Goal: Information Seeking & Learning: Learn about a topic

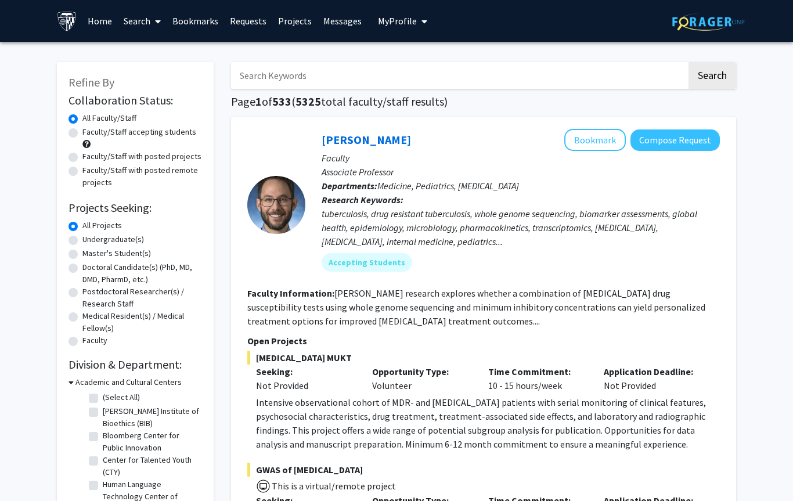
click at [562, 73] on input "Search Keywords" at bounding box center [459, 75] width 456 height 27
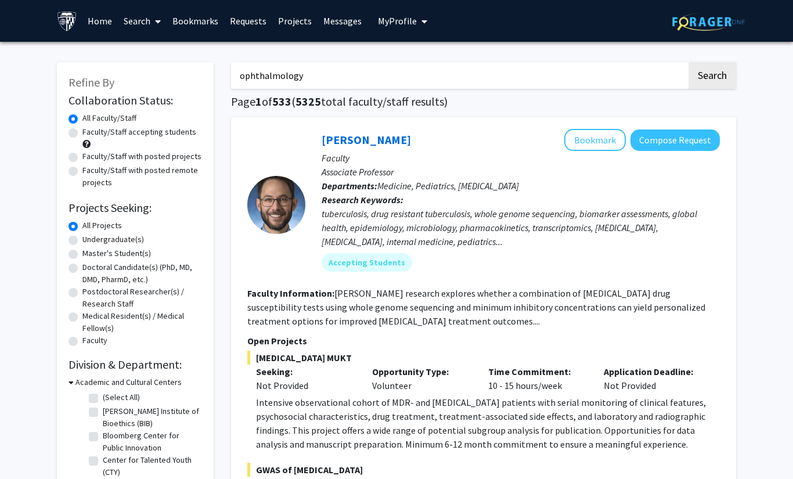
click at [712, 74] on button "Search" at bounding box center [712, 75] width 48 height 27
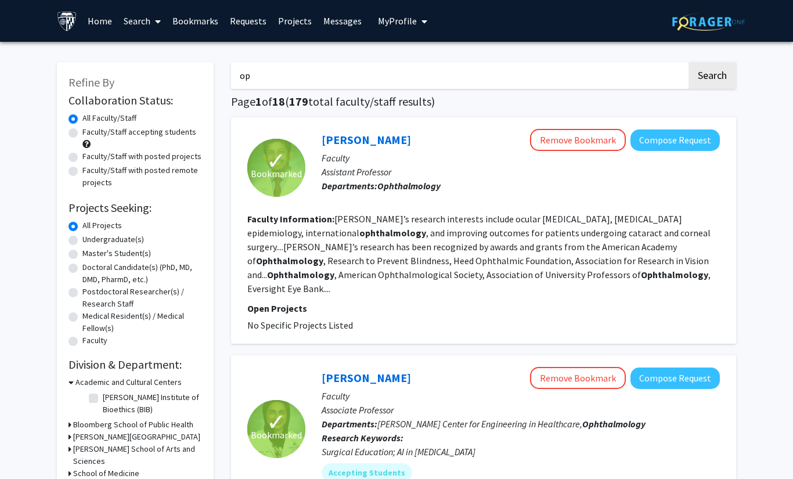
type input "o"
click at [712, 74] on button "Search" at bounding box center [712, 75] width 48 height 27
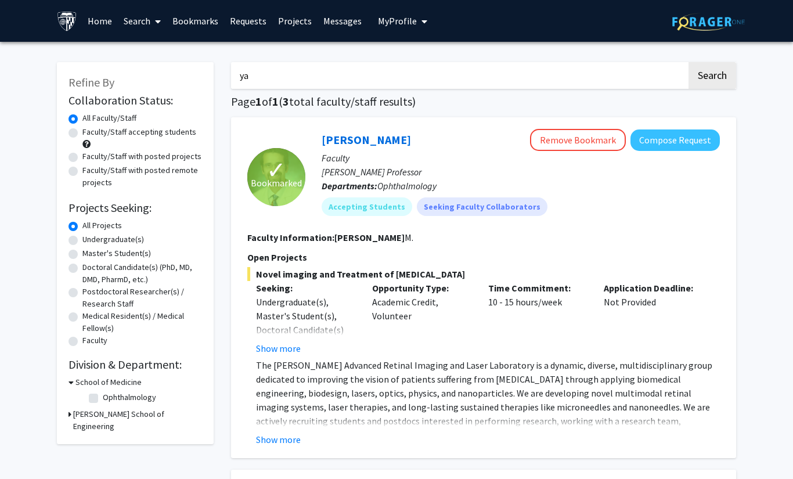
type input "y"
click at [82, 239] on label "Undergraduate(s)" at bounding box center [113, 239] width 62 height 12
click at [82, 239] on input "Undergraduate(s)" at bounding box center [86, 237] width 8 height 8
radio input "true"
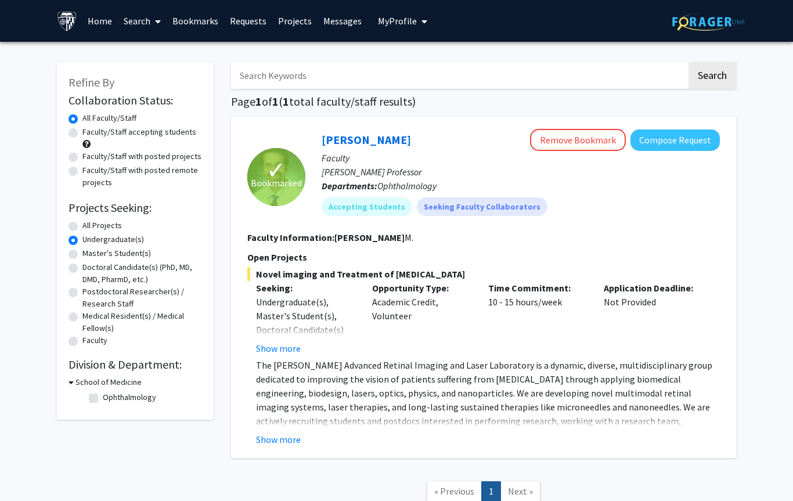
click at [484, 73] on input "Search Keywords" at bounding box center [459, 75] width 456 height 27
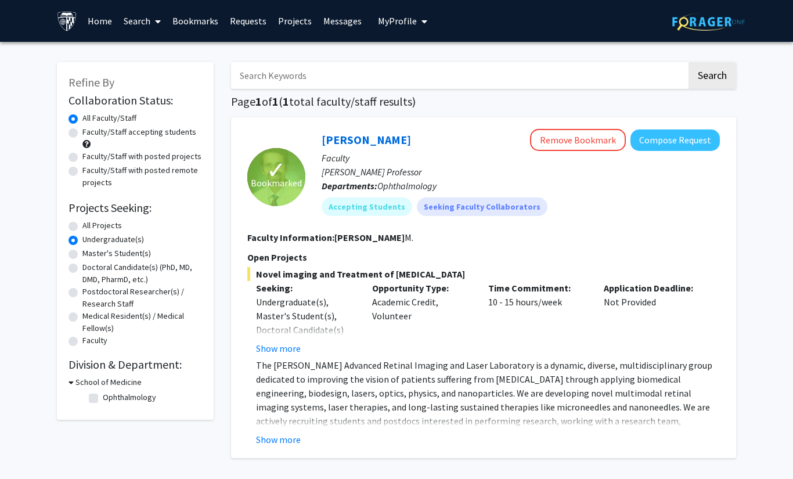
click at [712, 74] on button "Search" at bounding box center [712, 75] width 48 height 27
radio input "true"
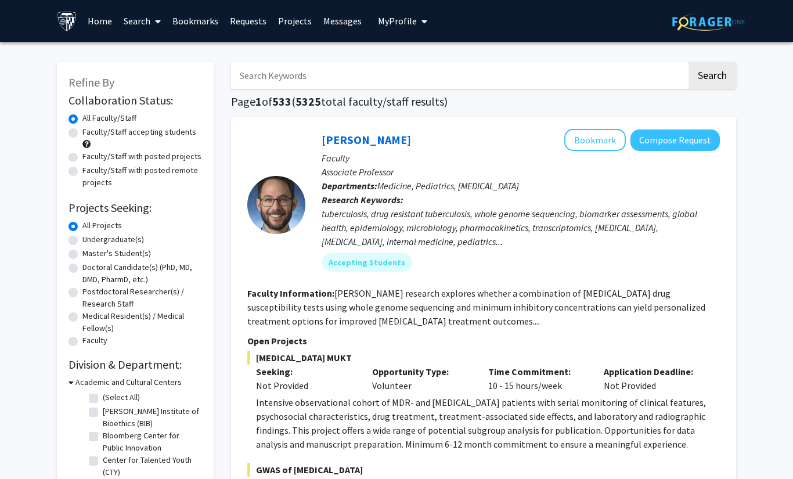
click at [82, 237] on label "Undergraduate(s)" at bounding box center [113, 239] width 62 height 12
click at [82, 237] on input "Undergraduate(s)" at bounding box center [86, 237] width 8 height 8
radio input "true"
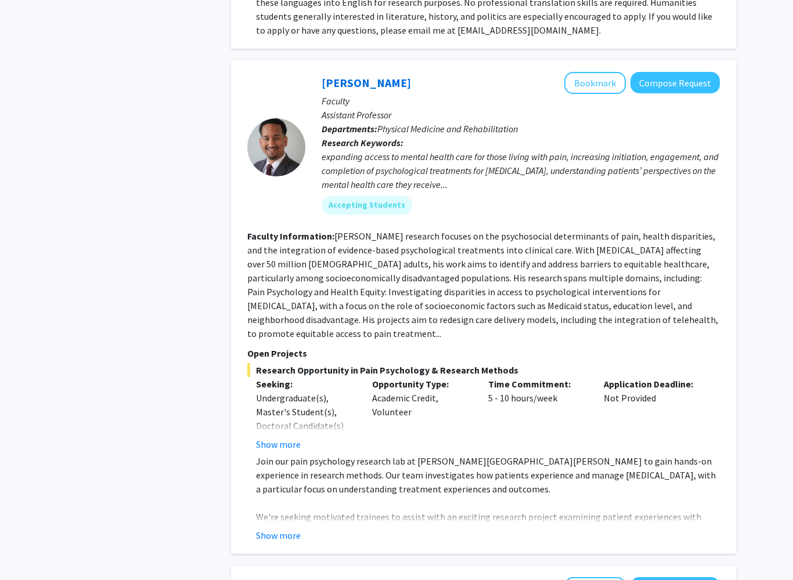
scroll to position [2924, 0]
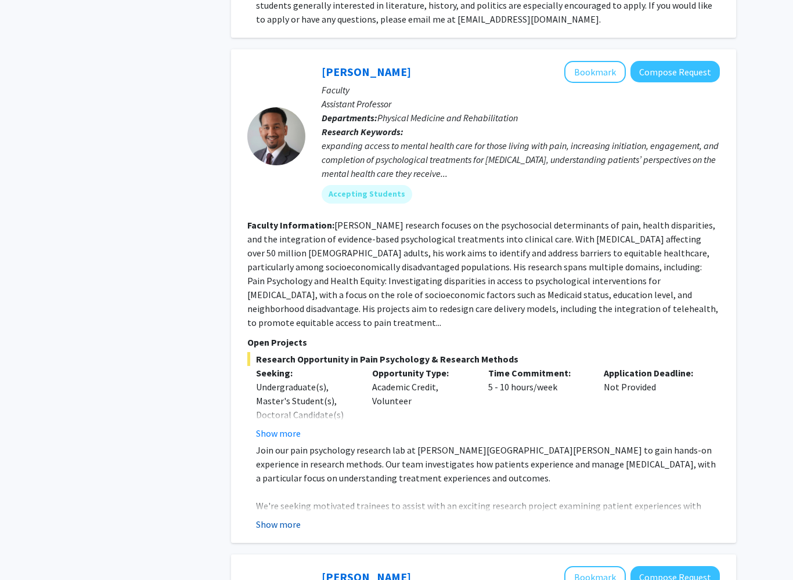
click at [268, 471] on button "Show more" at bounding box center [278, 525] width 45 height 14
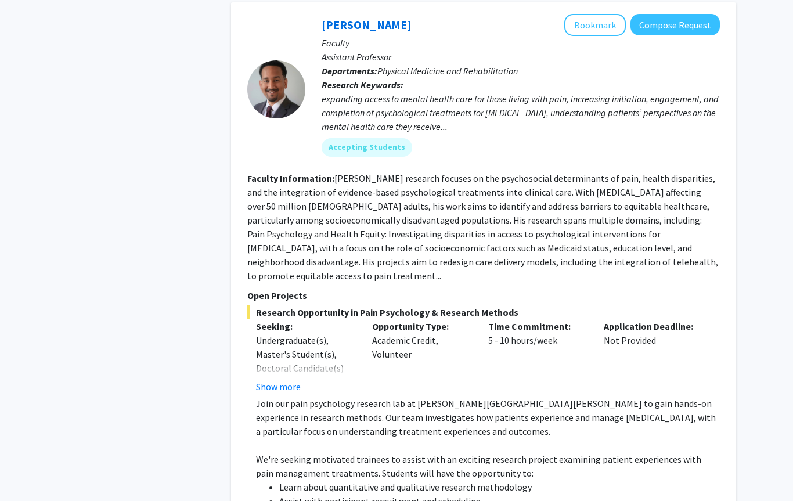
scroll to position [2843, 0]
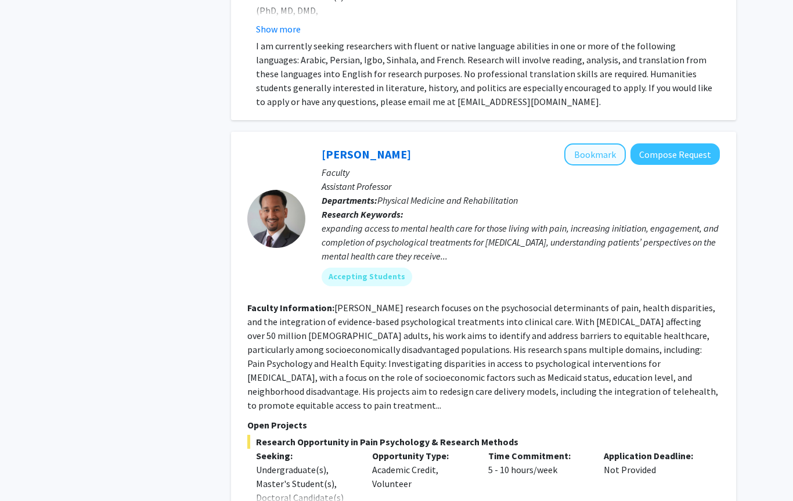
click at [607, 143] on button "Bookmark" at bounding box center [595, 154] width 62 height 22
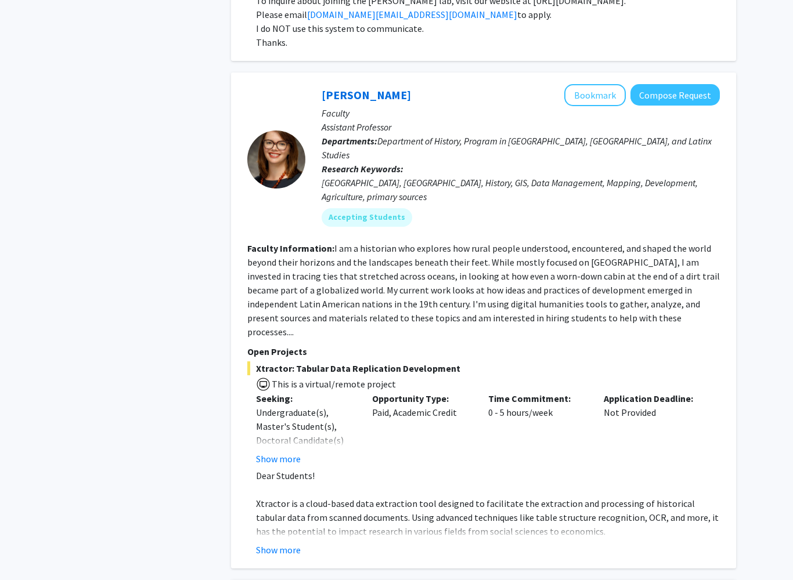
scroll to position [4030, 0]
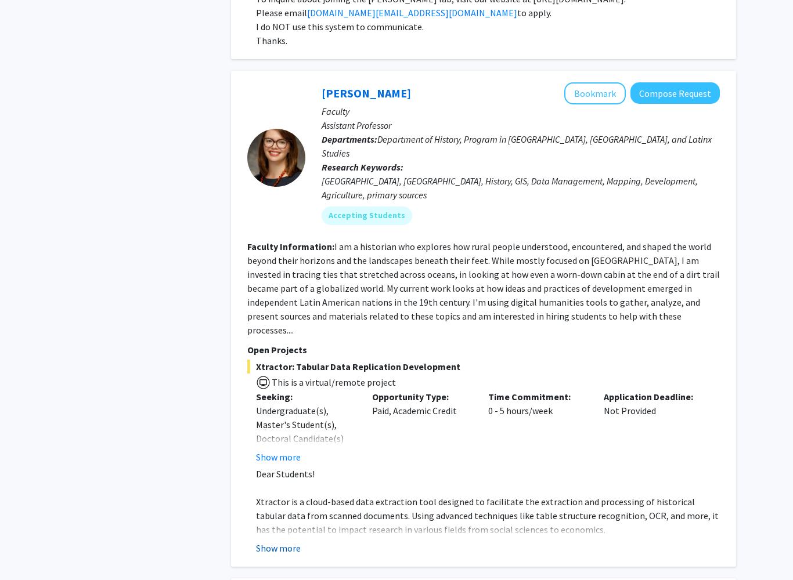
click at [275, 471] on button "Show more" at bounding box center [278, 549] width 45 height 14
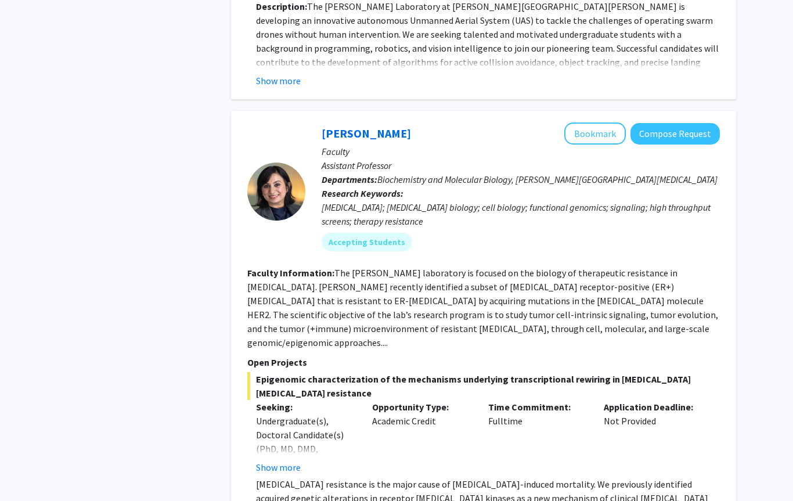
scroll to position [5473, 0]
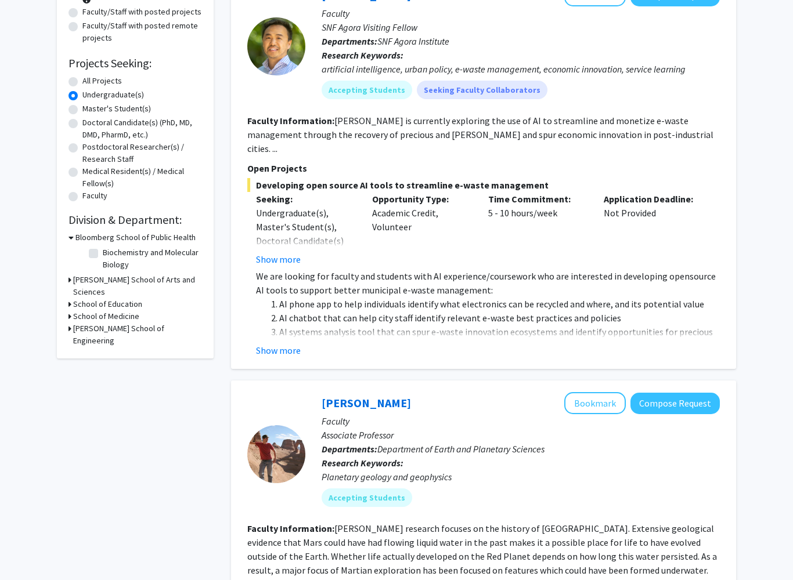
scroll to position [186, 0]
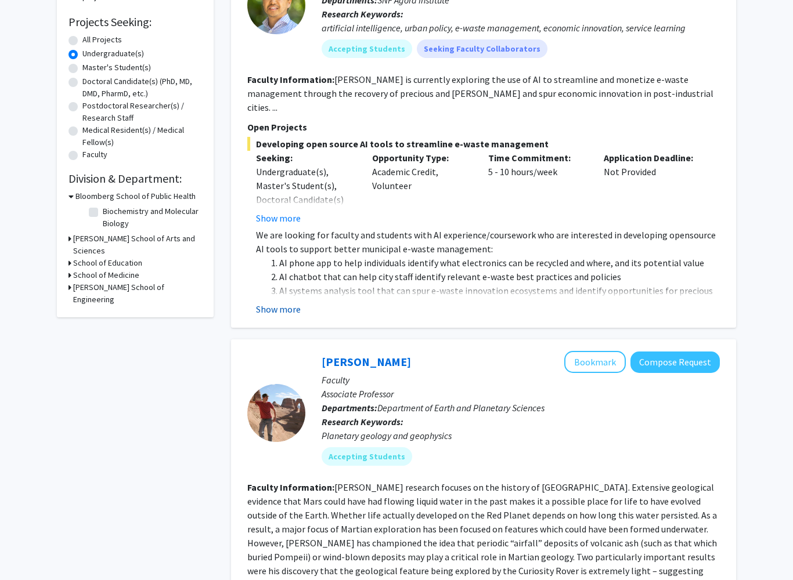
click at [278, 302] on button "Show more" at bounding box center [278, 309] width 45 height 14
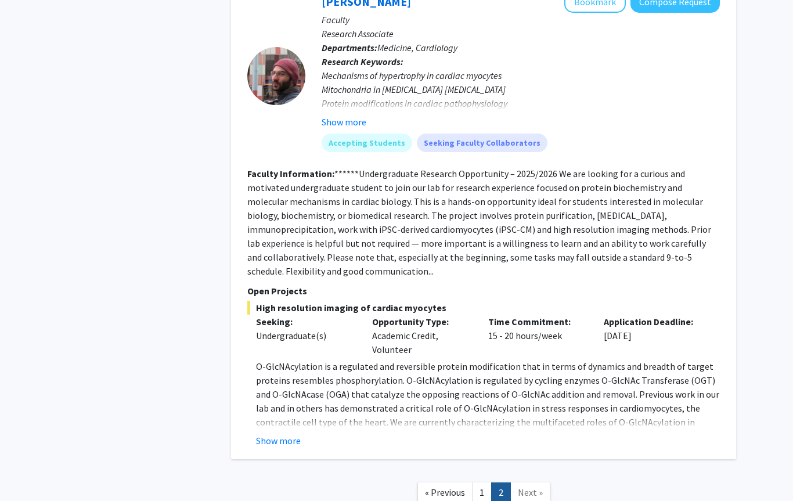
scroll to position [2305, 0]
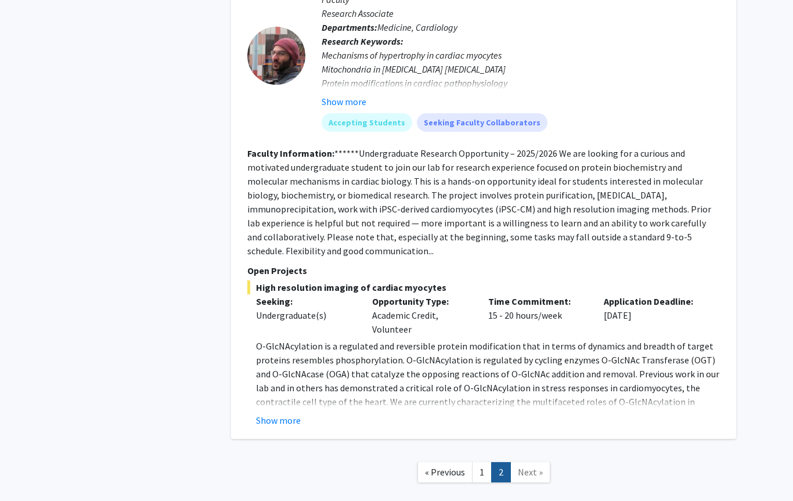
click at [532, 466] on span "Next »" at bounding box center [530, 472] width 25 height 12
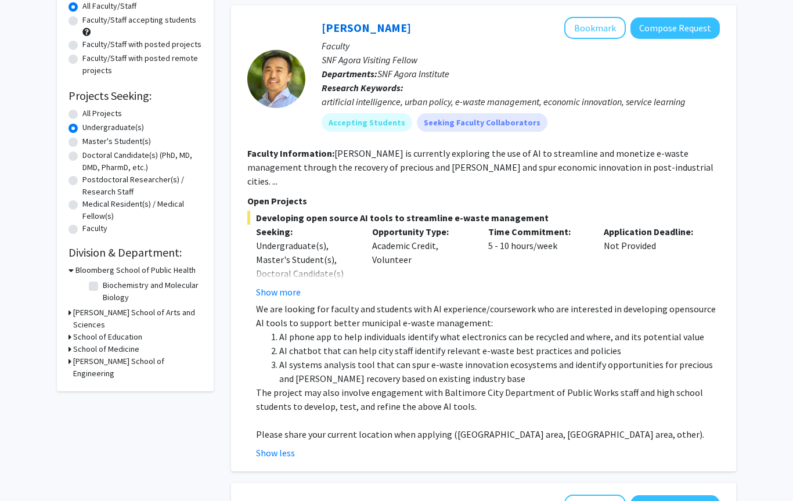
scroll to position [0, 0]
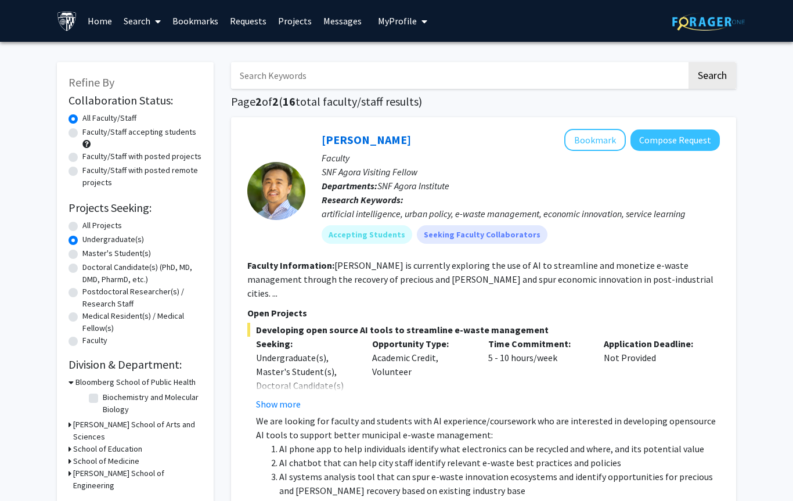
click at [82, 130] on label "Faculty/Staff accepting students" at bounding box center [139, 132] width 114 height 12
click at [82, 130] on input "Faculty/Staff accepting students" at bounding box center [86, 130] width 8 height 8
radio input "true"
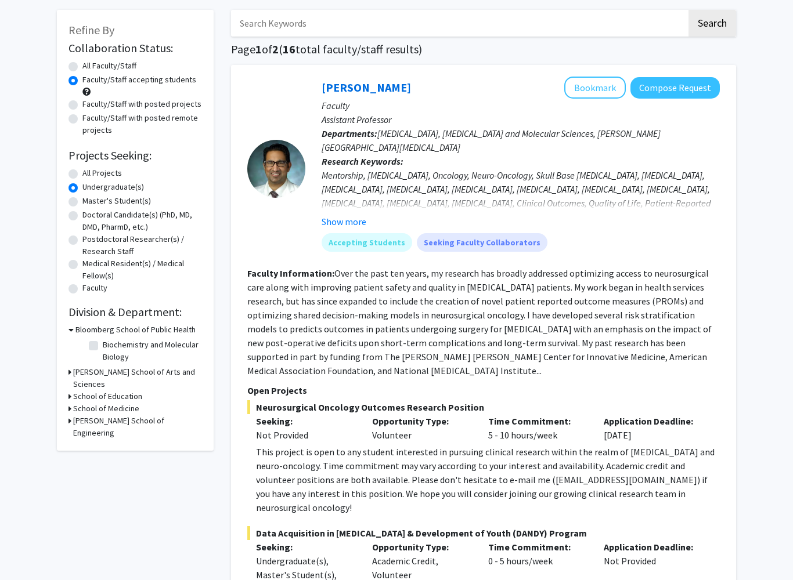
scroll to position [62, 0]
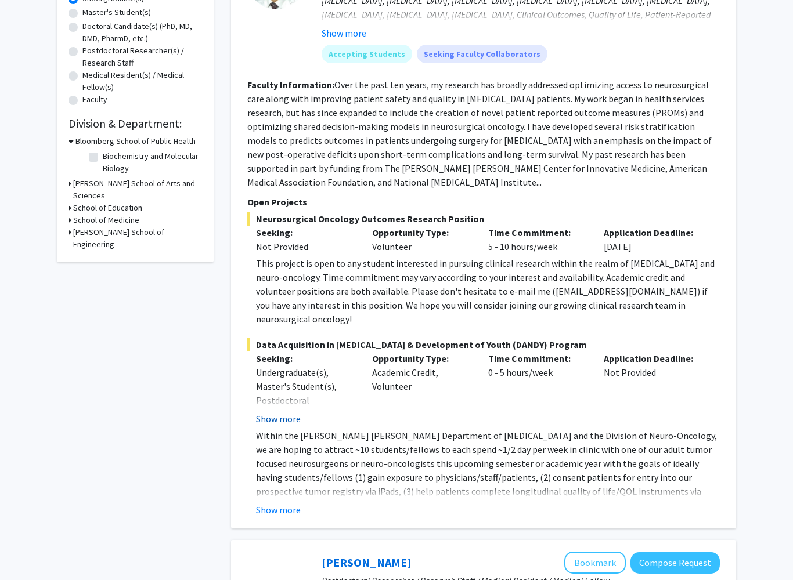
click at [284, 413] on button "Show more" at bounding box center [278, 420] width 45 height 14
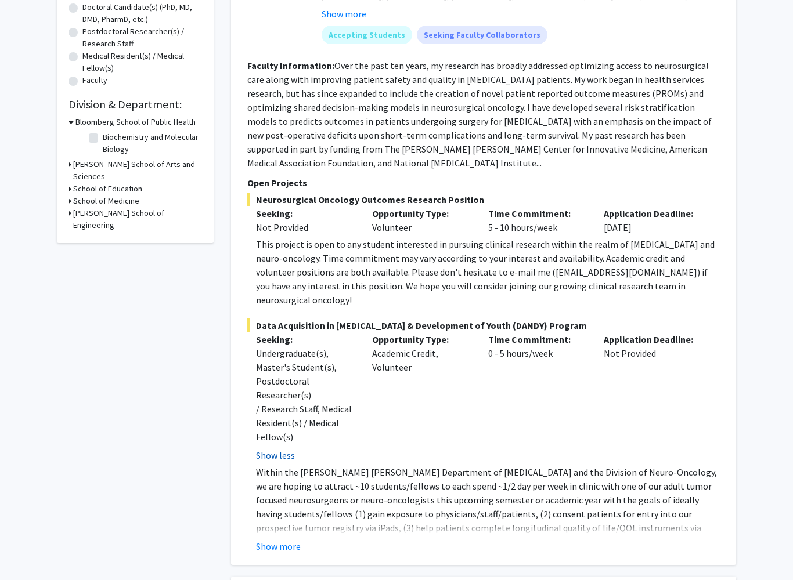
scroll to position [260, 0]
click at [626, 418] on div "Application Deadline: Not Provided" at bounding box center [653, 398] width 116 height 130
click at [629, 418] on div "Application Deadline: Not Provided" at bounding box center [653, 398] width 116 height 130
click at [376, 333] on p "Opportunity Type:" at bounding box center [421, 340] width 99 height 14
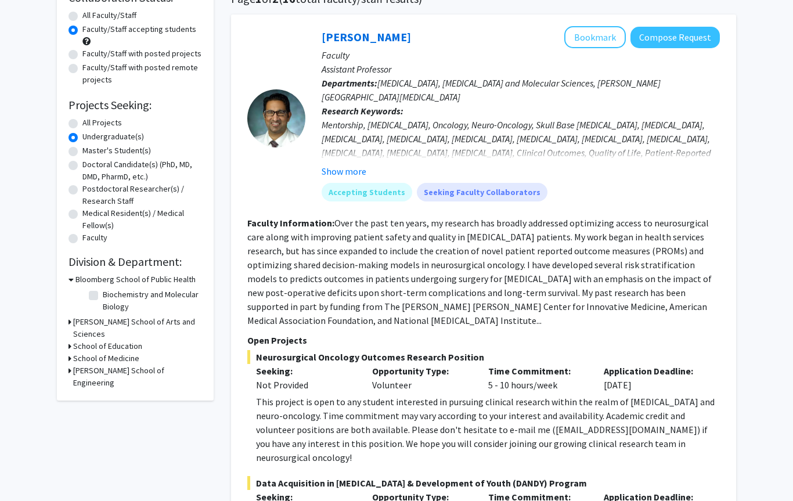
scroll to position [0, 0]
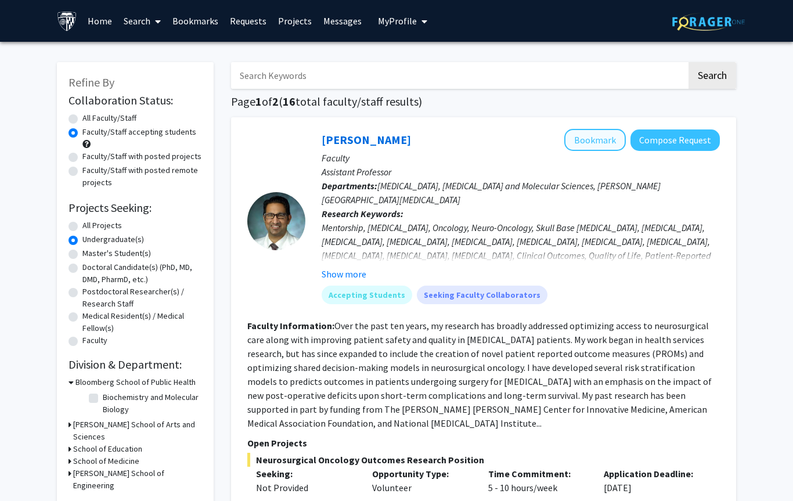
click at [605, 133] on button "Bookmark" at bounding box center [595, 140] width 62 height 22
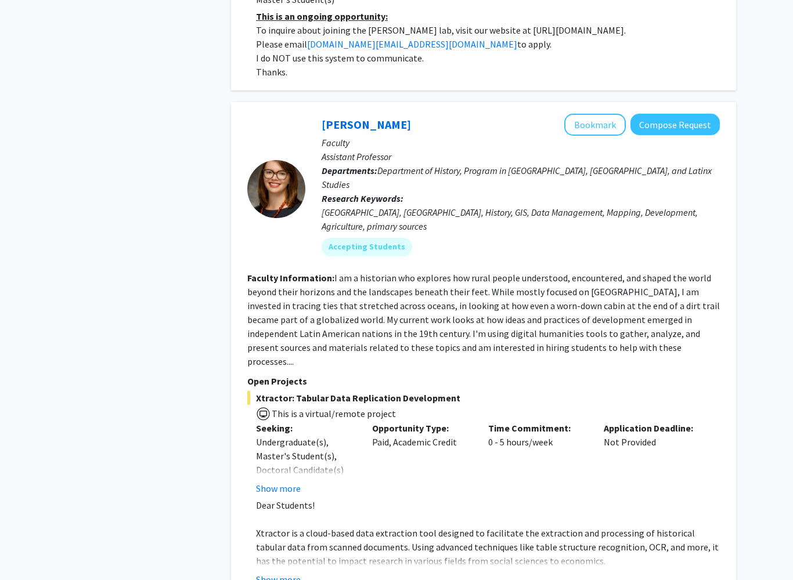
scroll to position [3846, 0]
click at [299, 471] on button "Show more" at bounding box center [278, 580] width 45 height 14
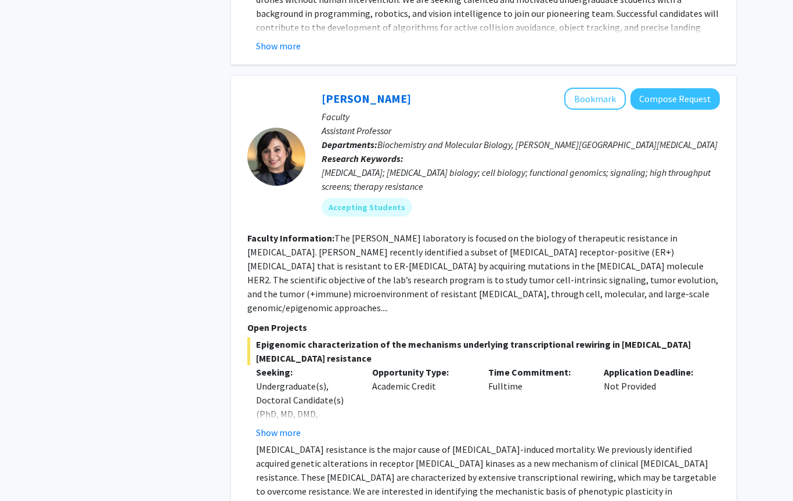
scroll to position [5340, 0]
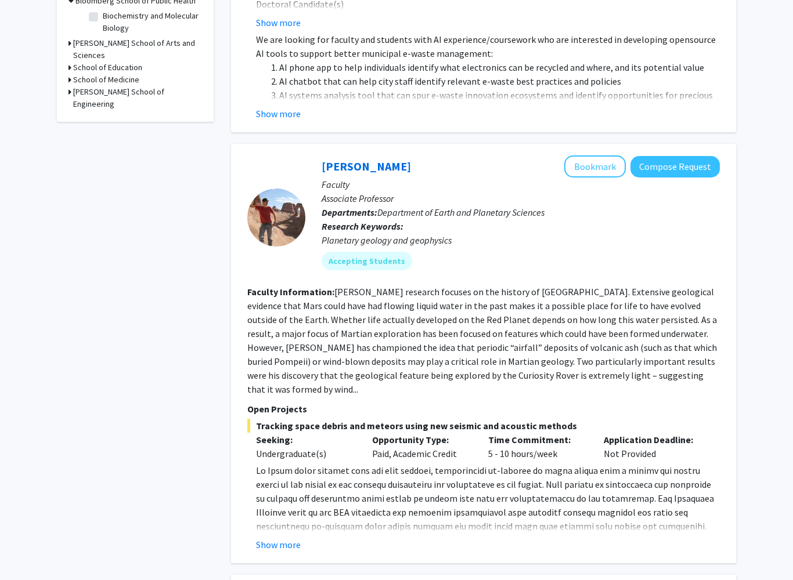
scroll to position [382, 0]
click at [288, 471] on button "Show more" at bounding box center [278, 544] width 45 height 14
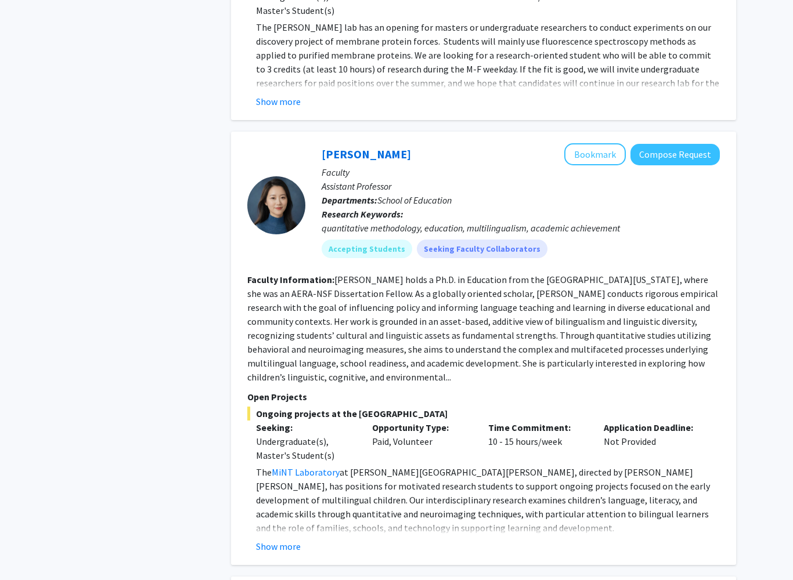
scroll to position [1382, 0]
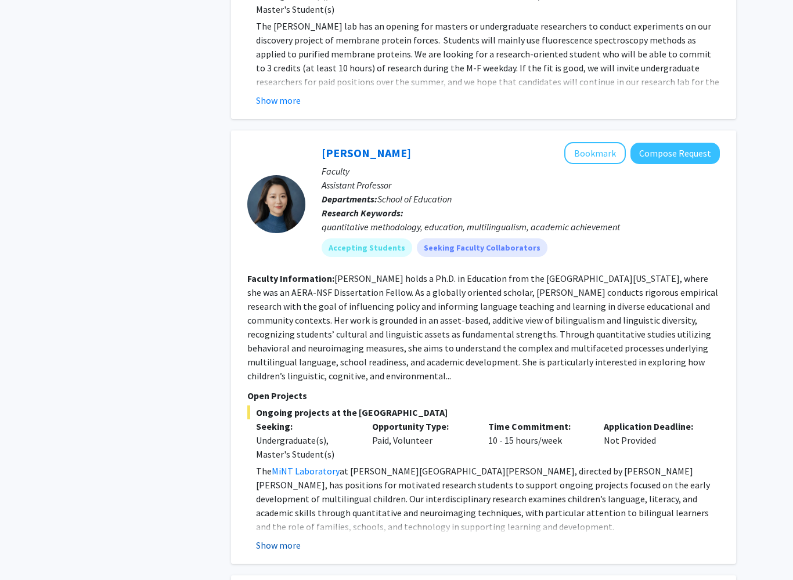
click at [281, 471] on button "Show more" at bounding box center [278, 546] width 45 height 14
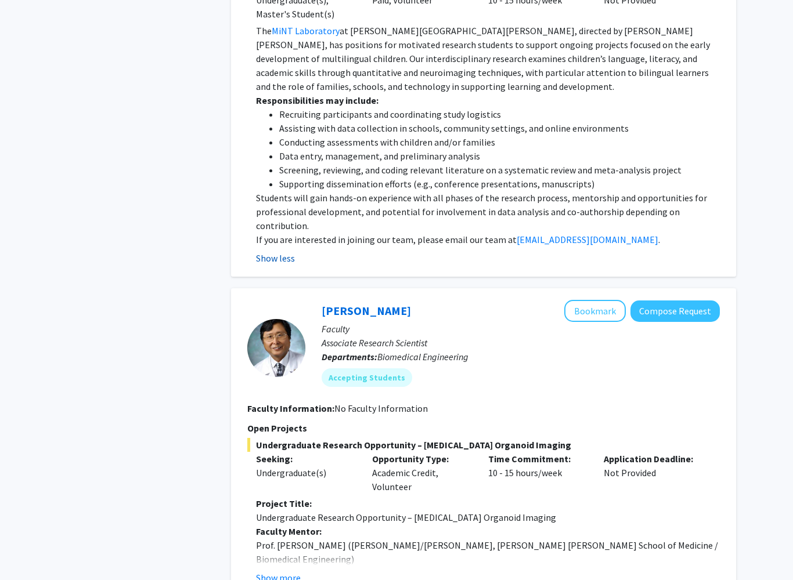
scroll to position [1935, 0]
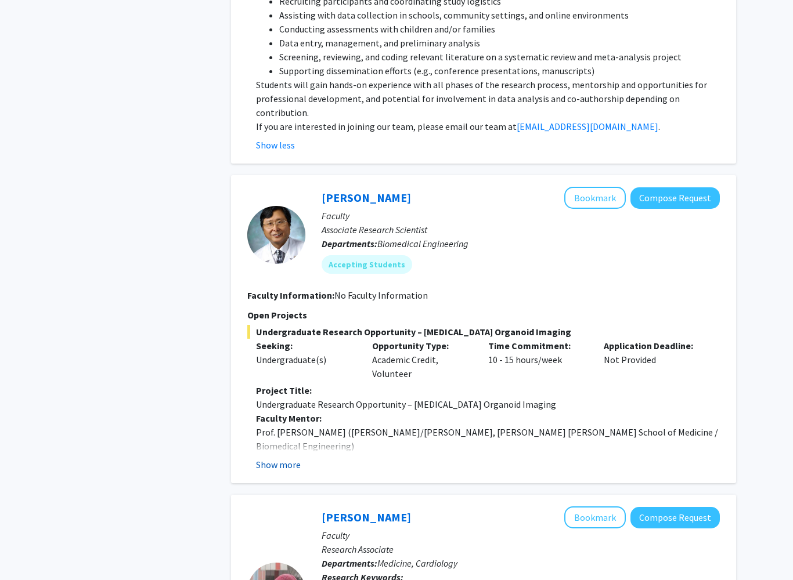
click at [287, 458] on button "Show more" at bounding box center [278, 465] width 45 height 14
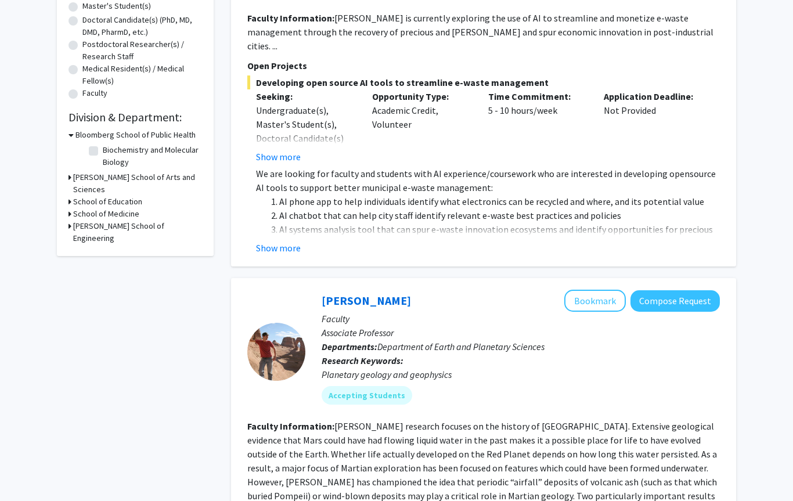
scroll to position [0, 0]
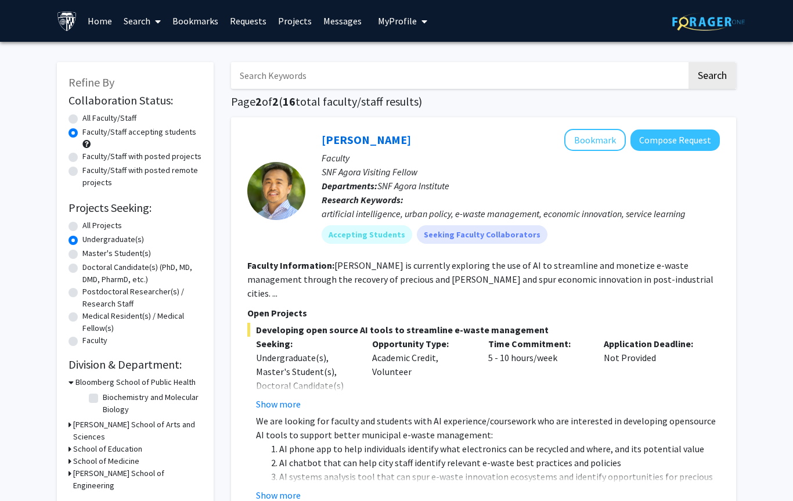
click at [205, 16] on link "Bookmarks" at bounding box center [195, 21] width 57 height 41
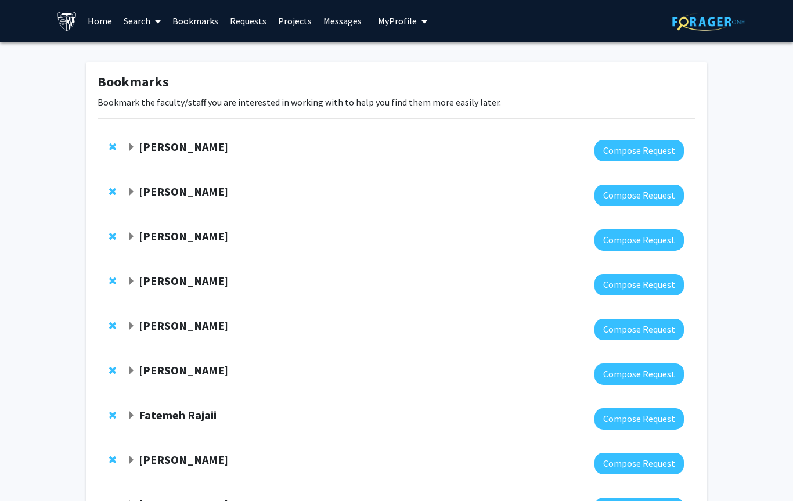
click at [186, 144] on strong "[PERSON_NAME]" at bounding box center [183, 146] width 89 height 15
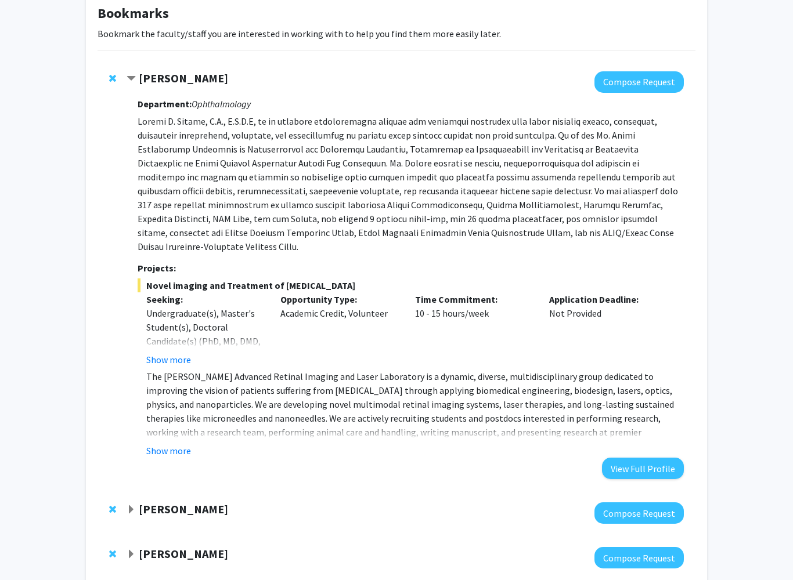
scroll to position [68, 0]
click at [176, 445] on button "Show more" at bounding box center [168, 452] width 45 height 14
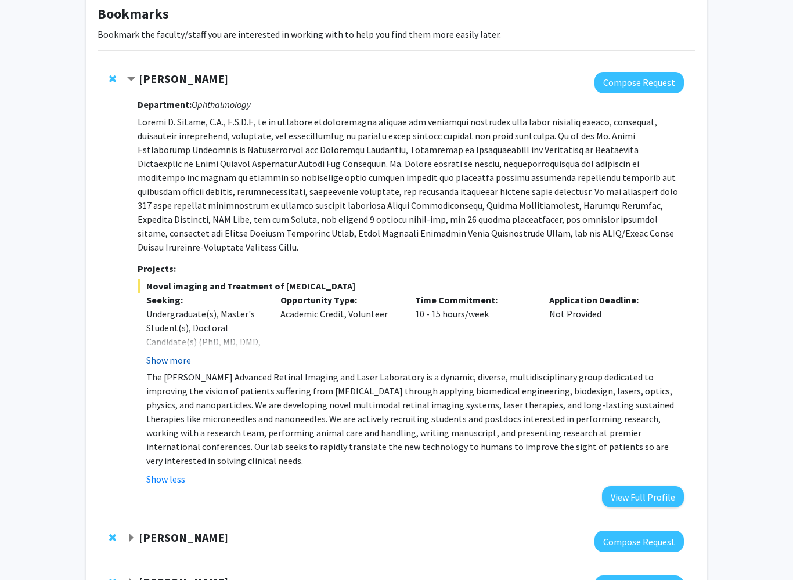
click at [182, 353] on button "Show more" at bounding box center [168, 360] width 45 height 14
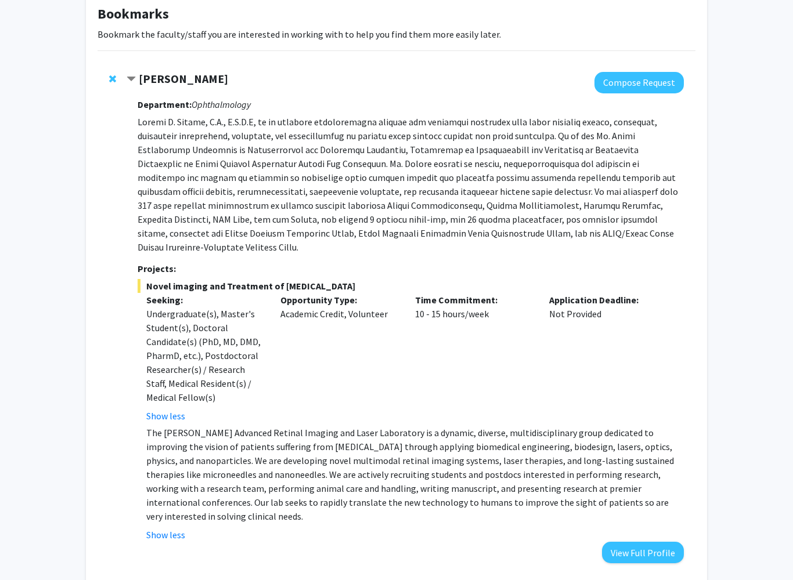
click at [322, 263] on h3 "Projects:" at bounding box center [411, 268] width 546 height 11
click at [182, 279] on span "Novel imaging and Treatment of [MEDICAL_DATA]" at bounding box center [411, 286] width 546 height 14
click at [153, 279] on span "Novel imaging and Treatment of [MEDICAL_DATA]" at bounding box center [411, 286] width 546 height 14
click at [143, 279] on span "Novel imaging and Treatment of [MEDICAL_DATA]" at bounding box center [411, 286] width 546 height 14
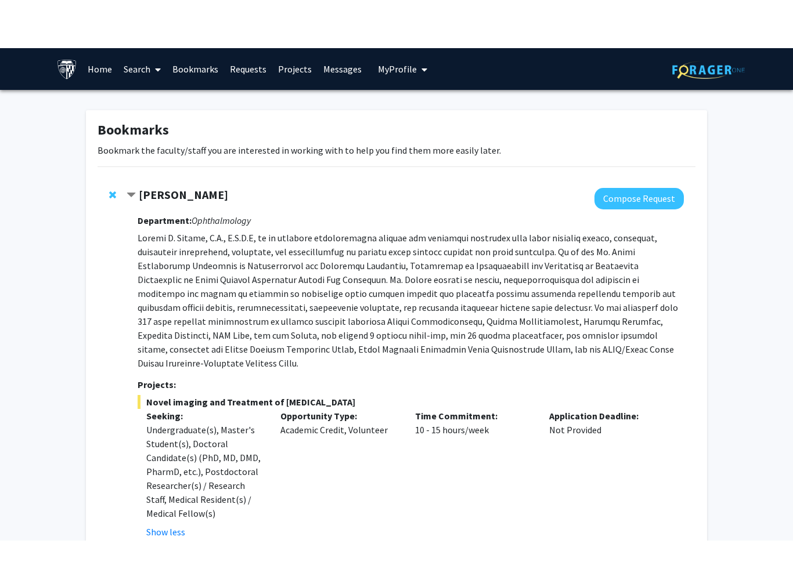
scroll to position [88, 0]
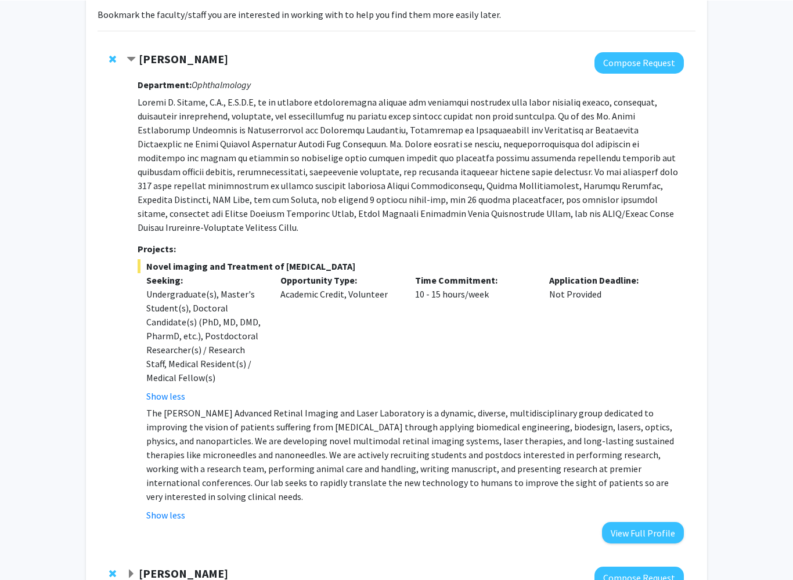
click at [192, 56] on strong "[PERSON_NAME]" at bounding box center [183, 58] width 89 height 15
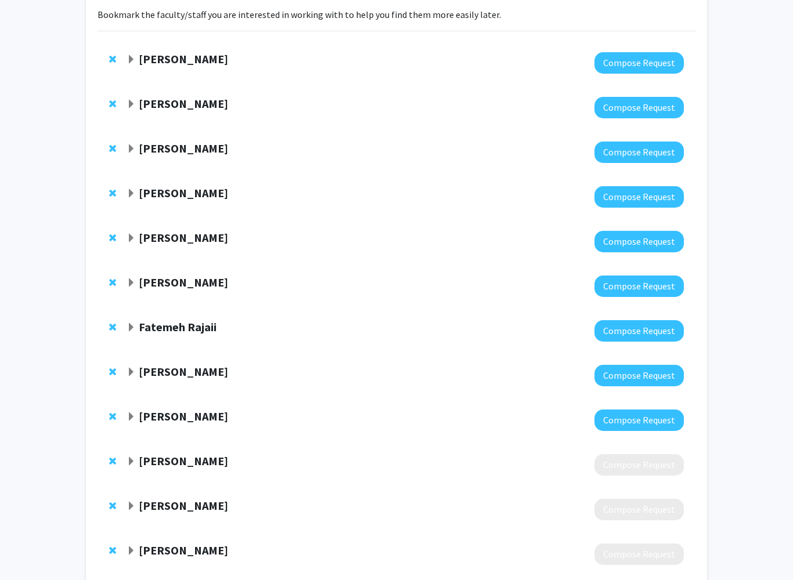
click at [186, 62] on strong "[PERSON_NAME]" at bounding box center [183, 59] width 89 height 15
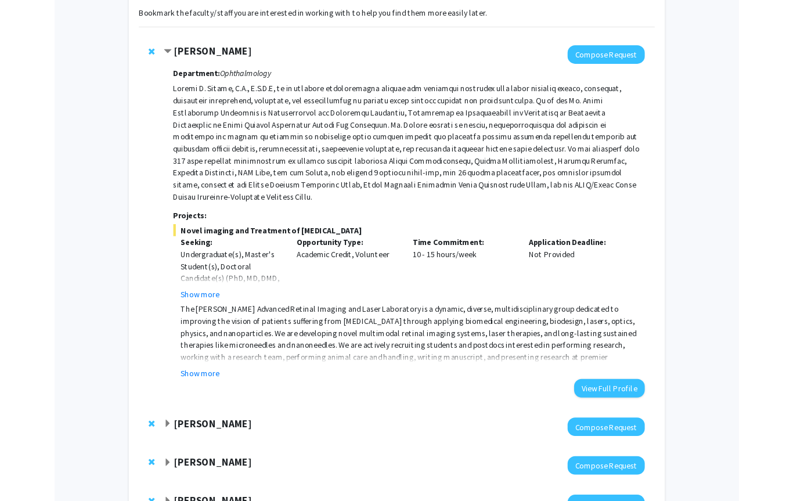
scroll to position [0, 0]
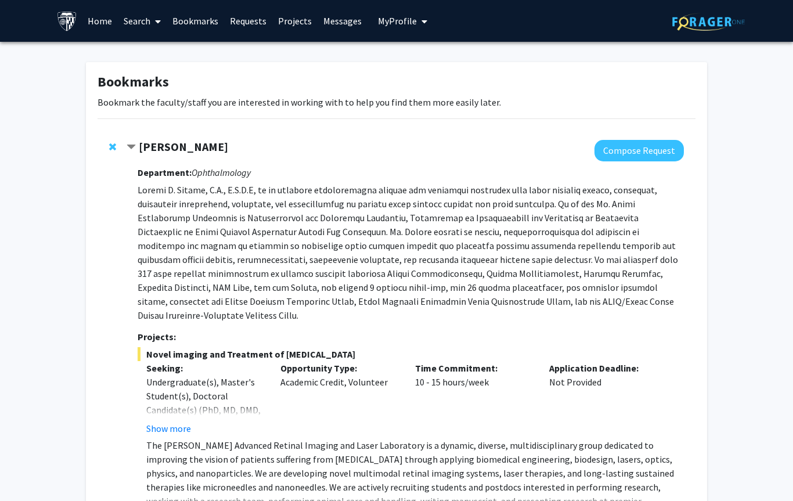
click at [149, 13] on link "Search" at bounding box center [142, 21] width 49 height 41
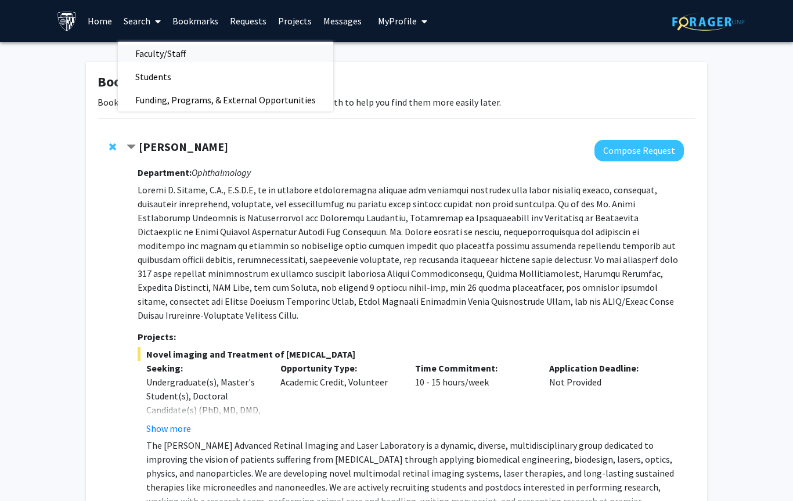
click at [183, 55] on span "Faculty/Staff" at bounding box center [160, 53] width 85 height 23
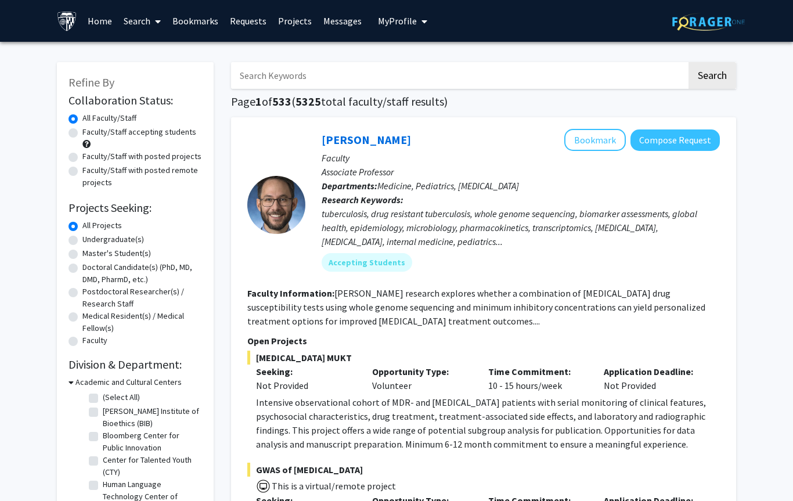
click at [147, 21] on link "Search" at bounding box center [142, 21] width 49 height 41
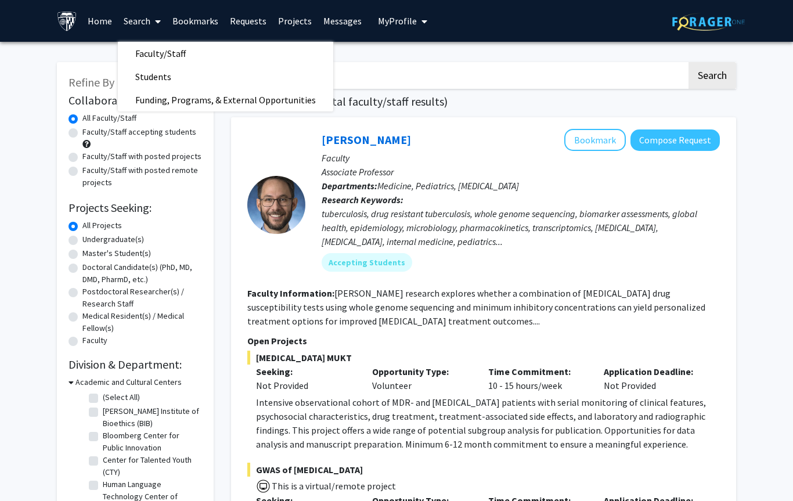
click at [150, 19] on span at bounding box center [155, 21] width 10 height 41
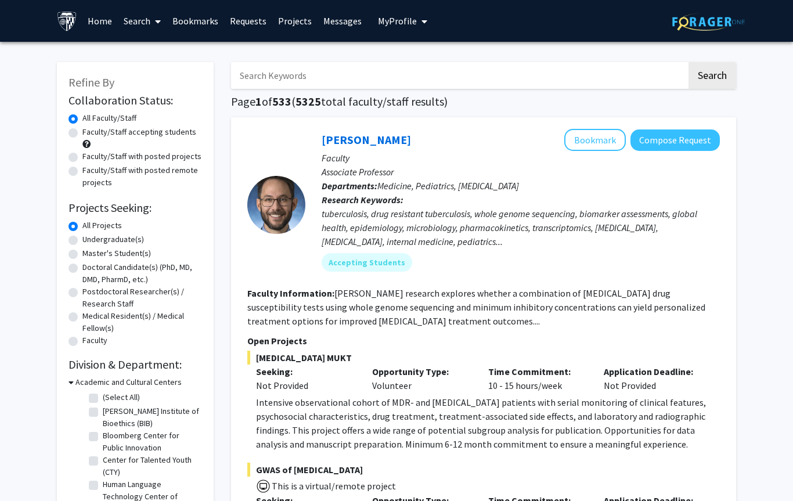
click at [332, 74] on input "Search Keywords" at bounding box center [459, 75] width 456 height 27
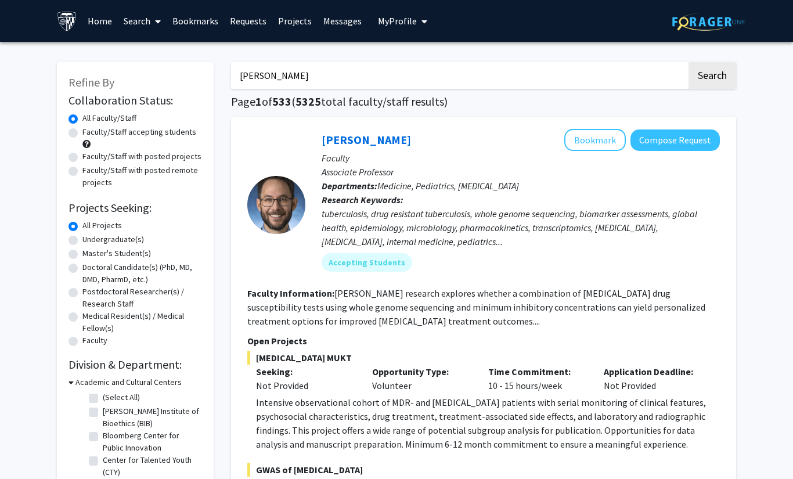
type input "[PERSON_NAME]"
click at [712, 74] on button "Search" at bounding box center [712, 75] width 48 height 27
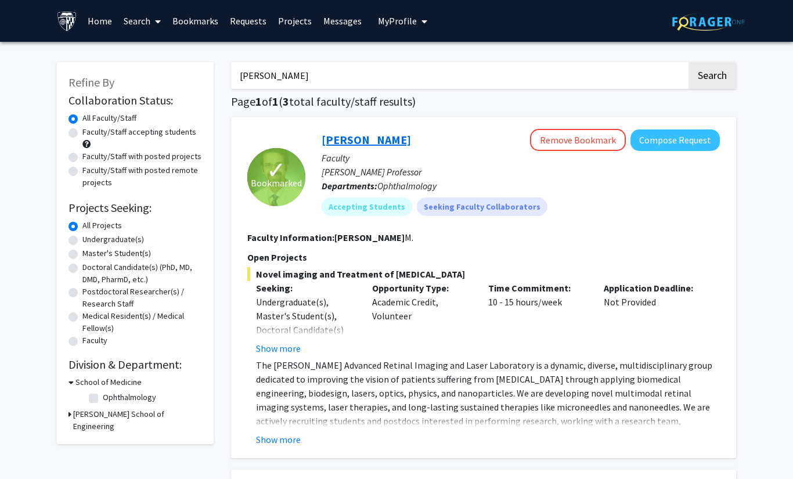
click at [362, 139] on link "[PERSON_NAME]" at bounding box center [366, 139] width 89 height 15
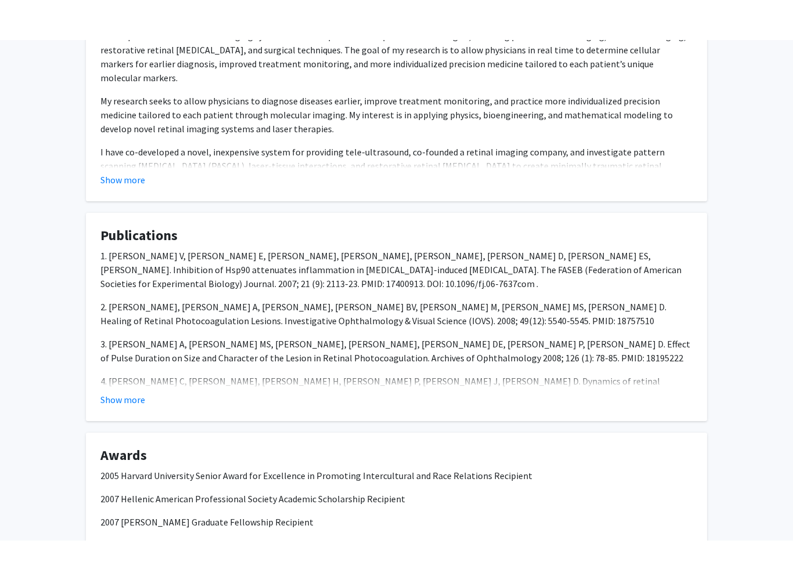
scroll to position [771, 0]
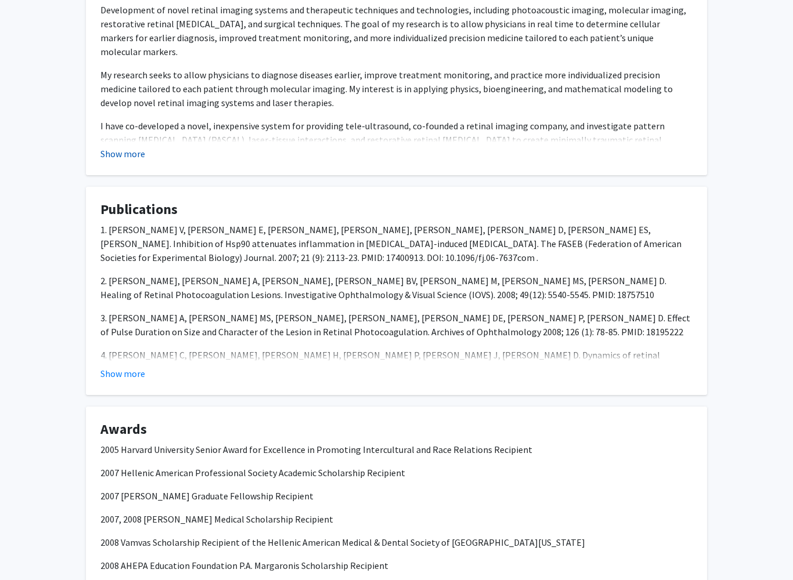
click at [127, 157] on button "Show more" at bounding box center [122, 154] width 45 height 14
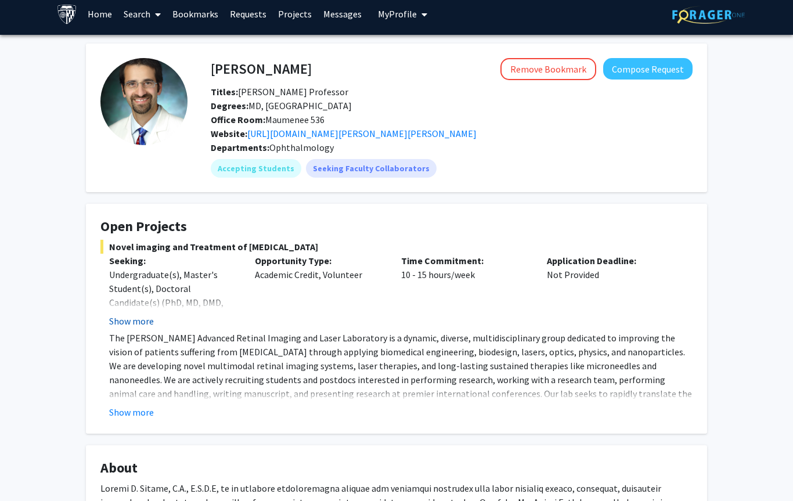
click at [144, 324] on button "Show more" at bounding box center [131, 322] width 45 height 14
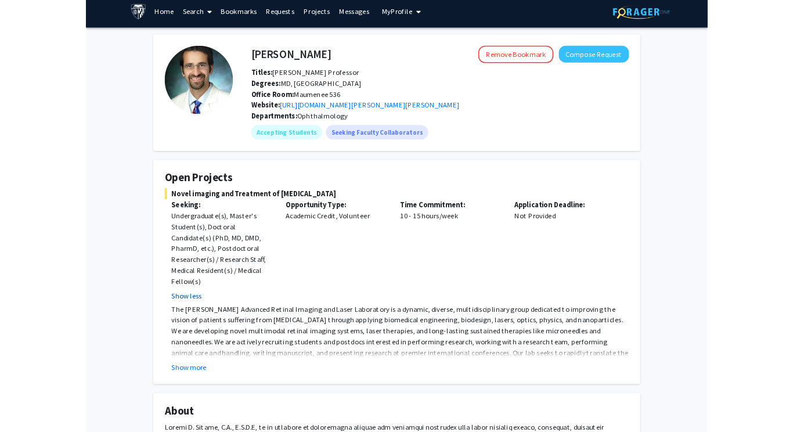
scroll to position [0, 0]
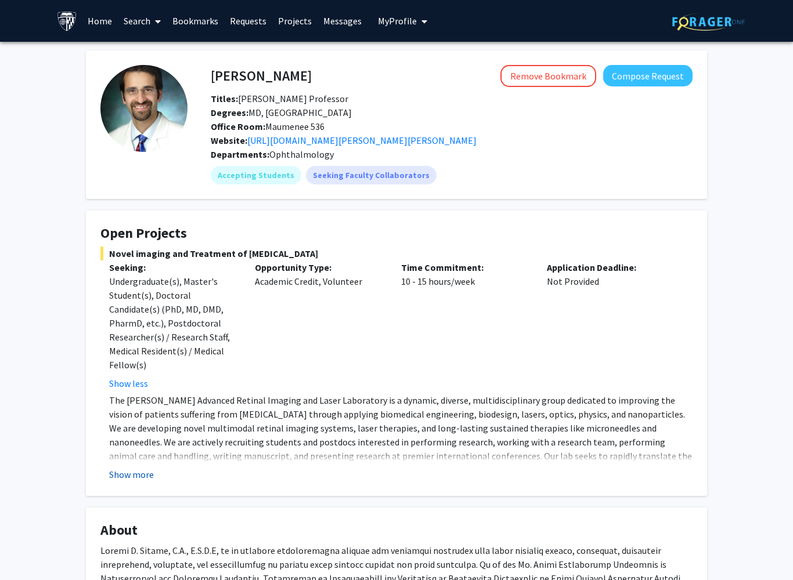
click at [139, 468] on button "Show more" at bounding box center [131, 475] width 45 height 14
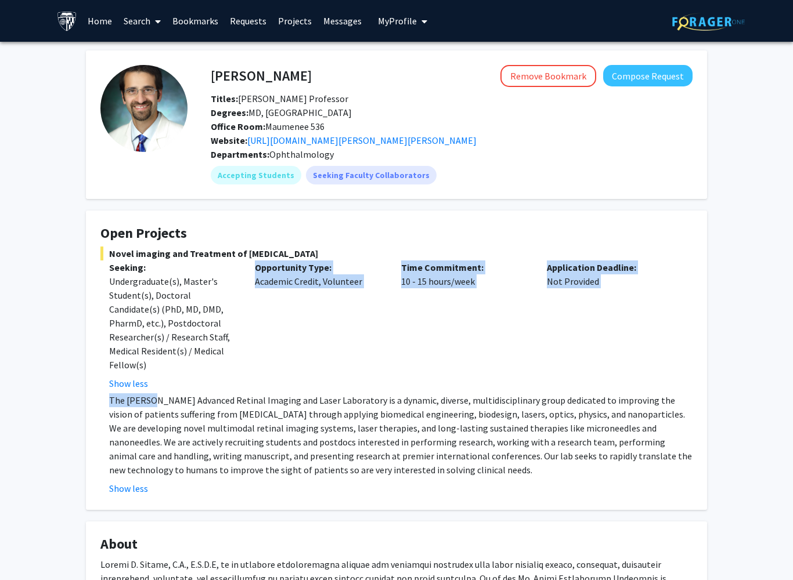
click at [185, 420] on p "The [PERSON_NAME] Advanced Retinal Imaging and Laser Laboratory is a dynamic, d…" at bounding box center [400, 435] width 583 height 84
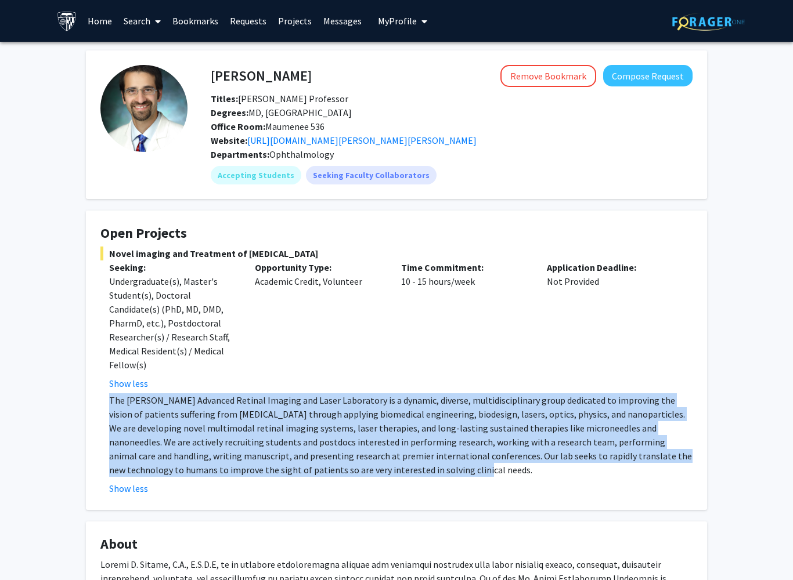
copy p "The [PERSON_NAME] Advanced Retinal Imaging and Laser Laboratory is a dynamic, d…"
